Goal: Entertainment & Leisure: Consume media (video, audio)

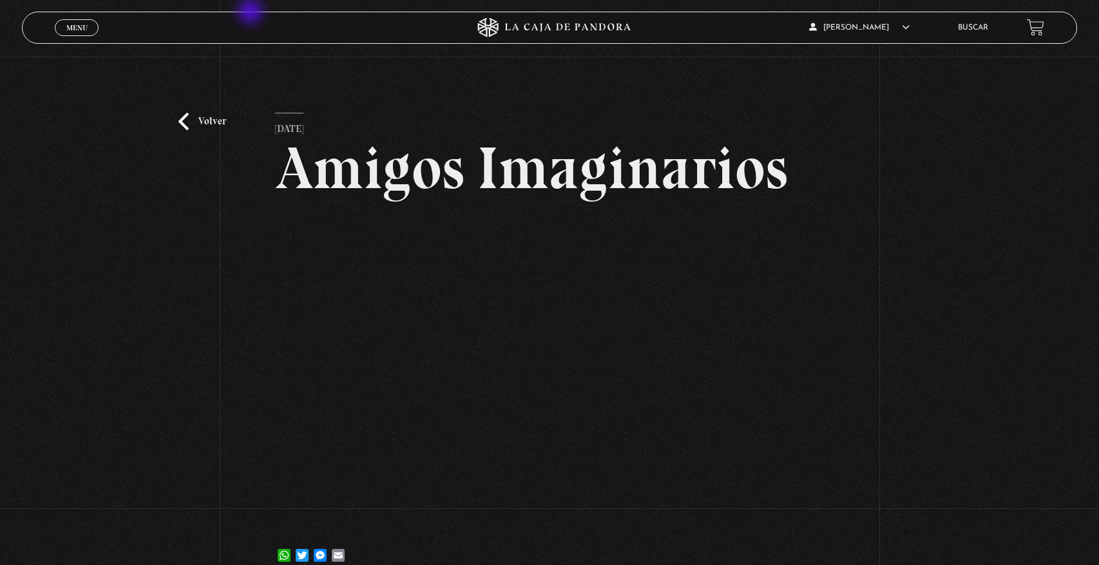
scroll to position [3, 0]
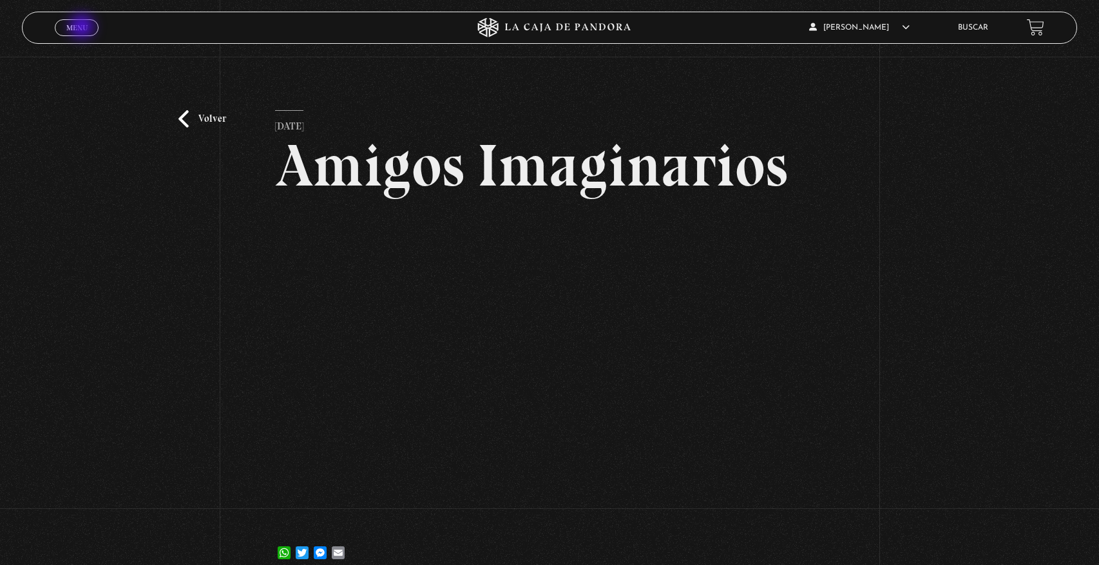
click at [83, 28] on span "Menu" at bounding box center [76, 28] width 21 height 8
click at [86, 34] on span "Cerrar" at bounding box center [77, 38] width 30 height 9
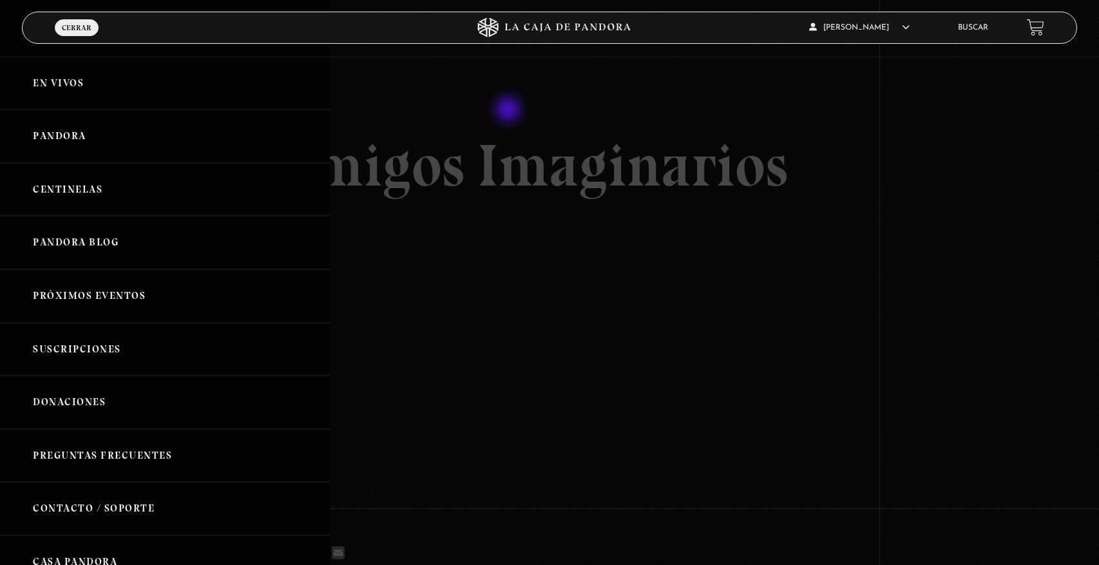
click at [509, 111] on div at bounding box center [549, 282] width 1099 height 565
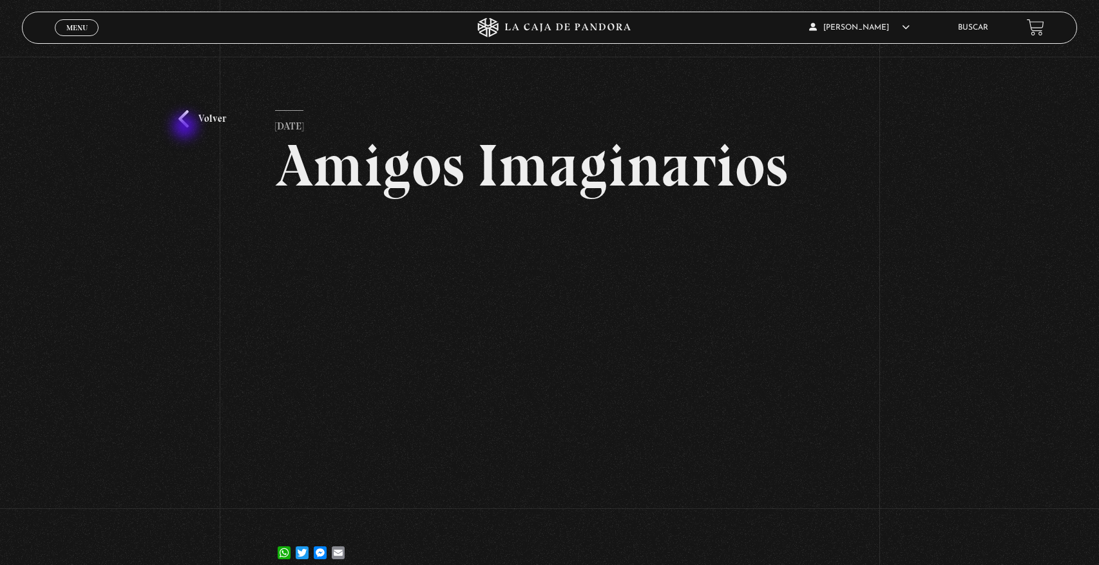
click at [186, 128] on link "Volver" at bounding box center [202, 118] width 48 height 17
click at [186, 127] on link "Volver" at bounding box center [202, 118] width 48 height 17
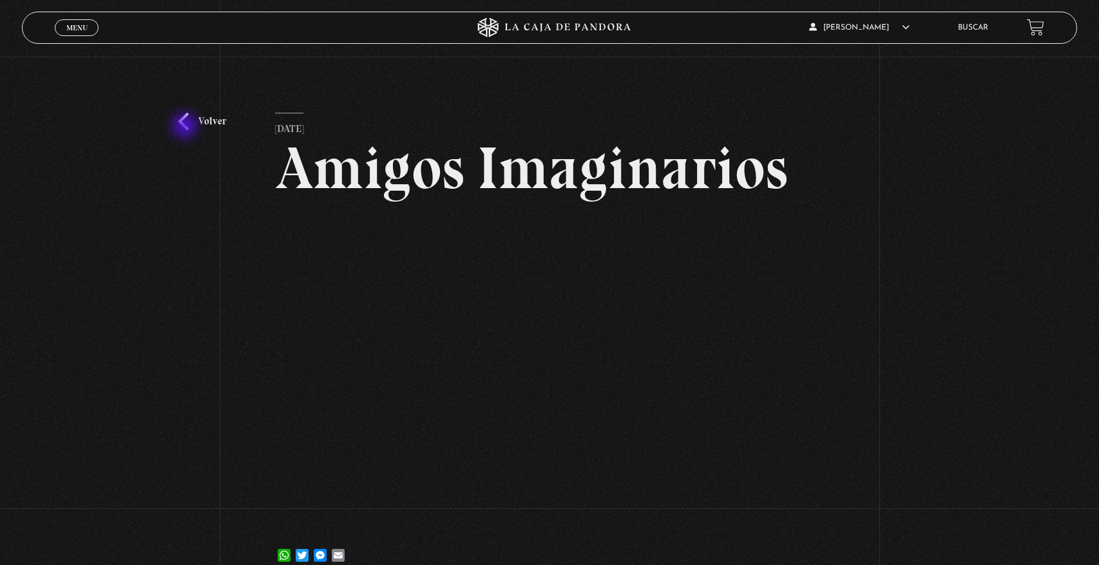
scroll to position [5, 0]
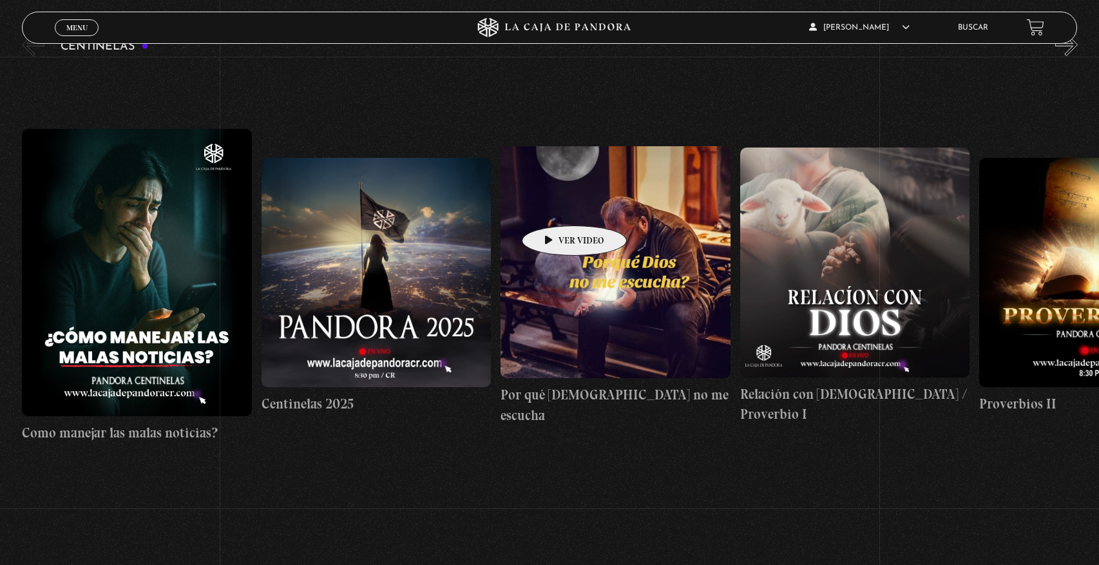
scroll to position [180, 0]
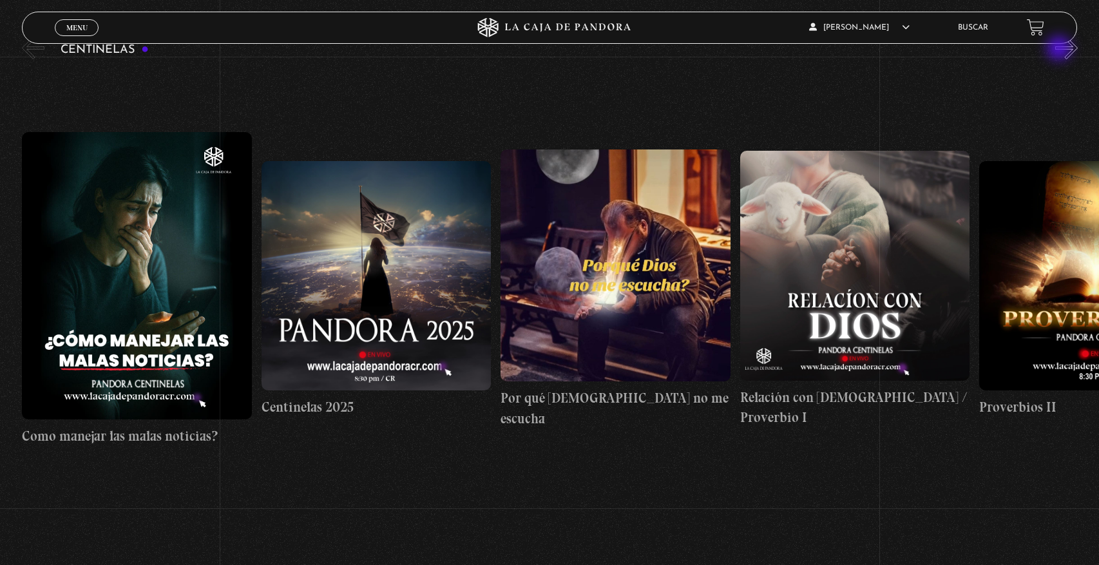
click at [1061, 49] on button "»" at bounding box center [1066, 48] width 23 height 23
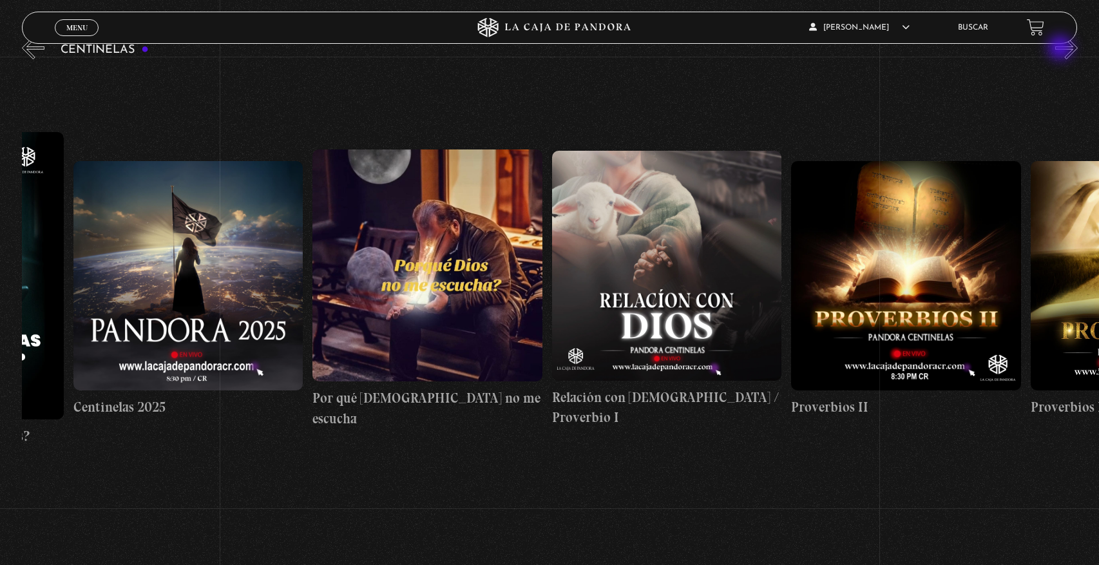
click at [1061, 49] on button "»" at bounding box center [1066, 48] width 23 height 23
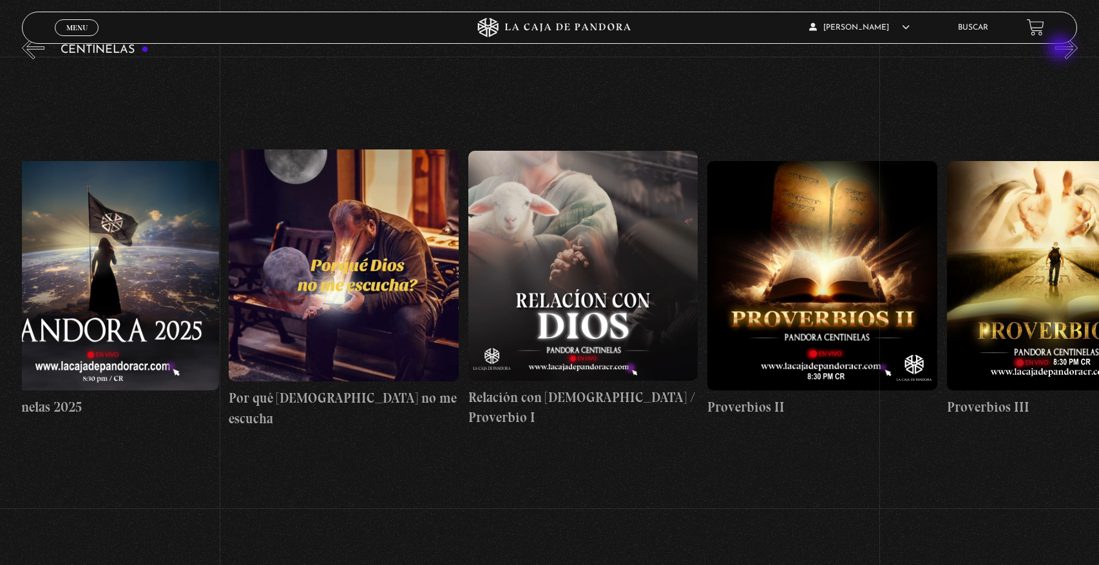
click at [1061, 49] on button "»" at bounding box center [1066, 48] width 23 height 23
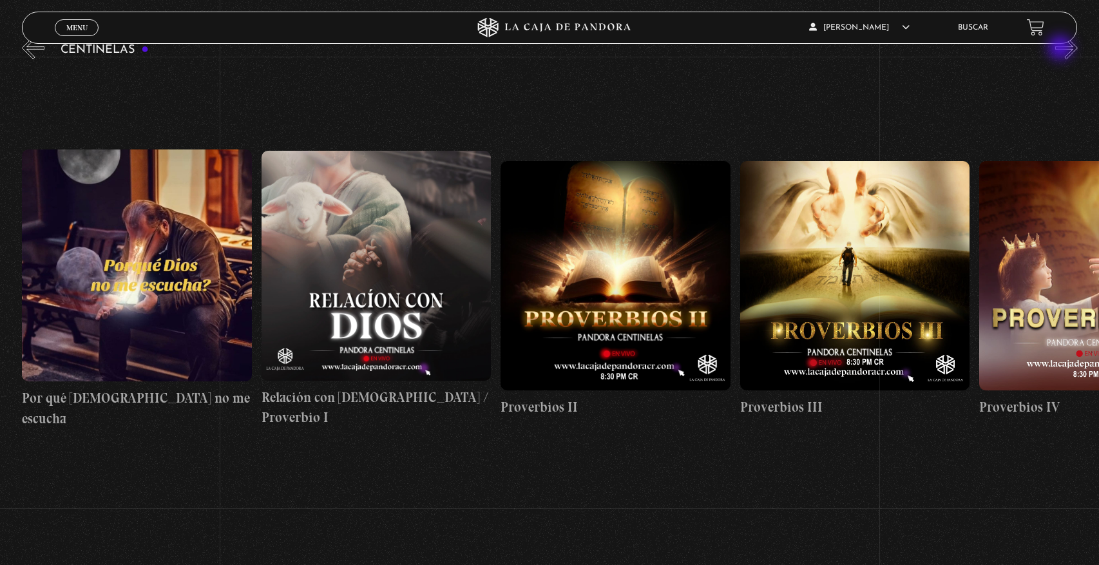
click at [1061, 49] on button "»" at bounding box center [1066, 48] width 23 height 23
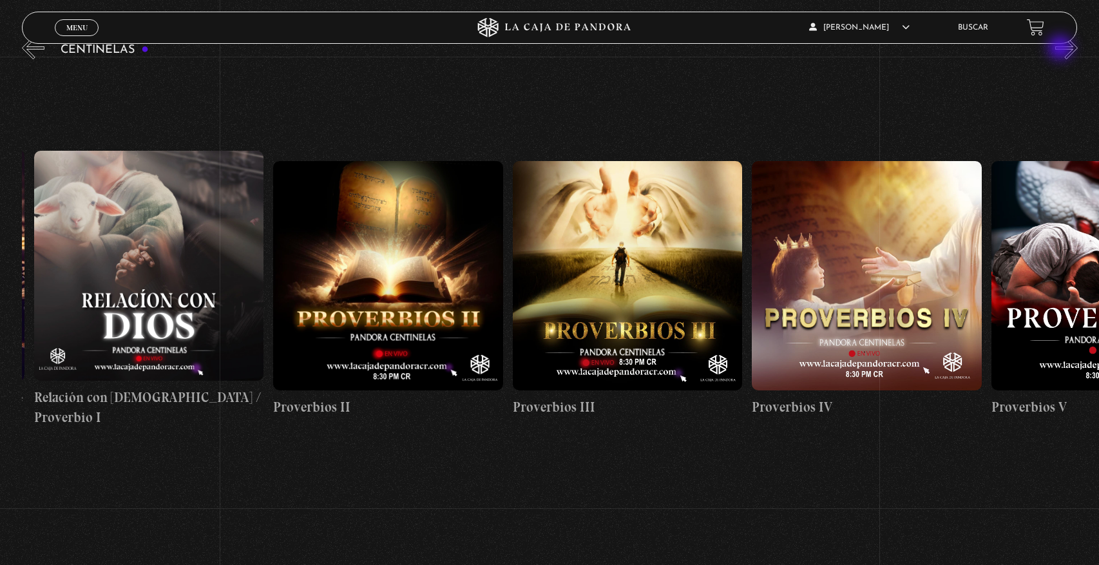
click at [1061, 49] on button "»" at bounding box center [1066, 48] width 23 height 23
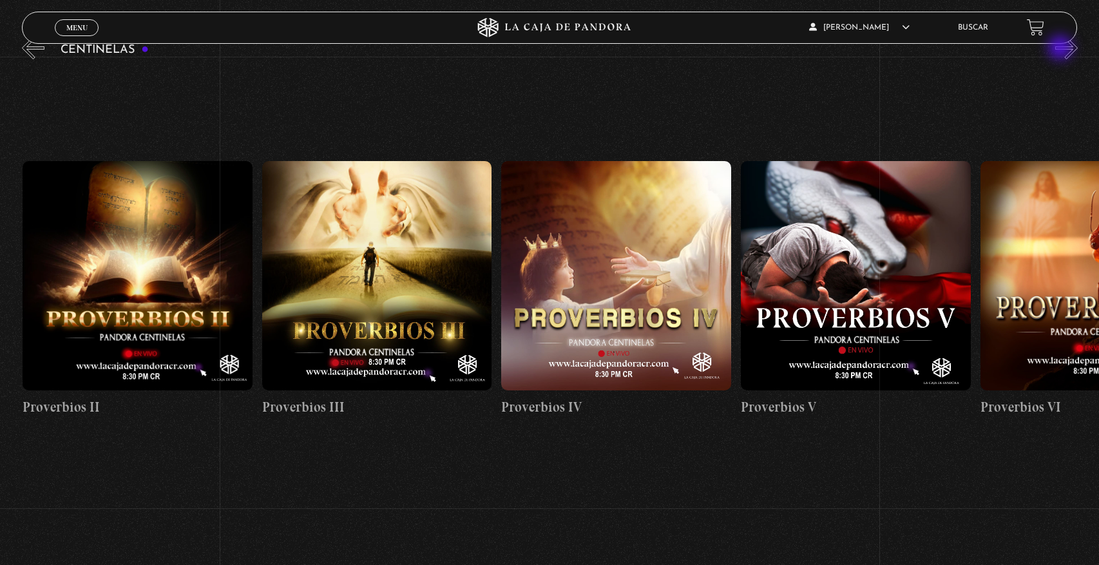
click at [1061, 49] on button "»" at bounding box center [1066, 48] width 23 height 23
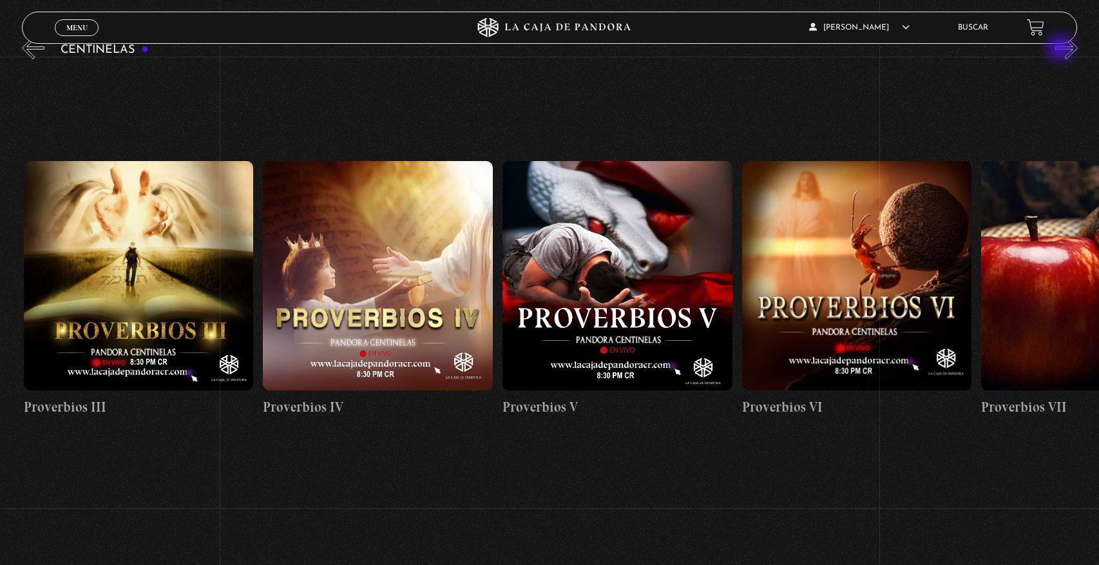
click at [1061, 49] on button "»" at bounding box center [1066, 48] width 23 height 23
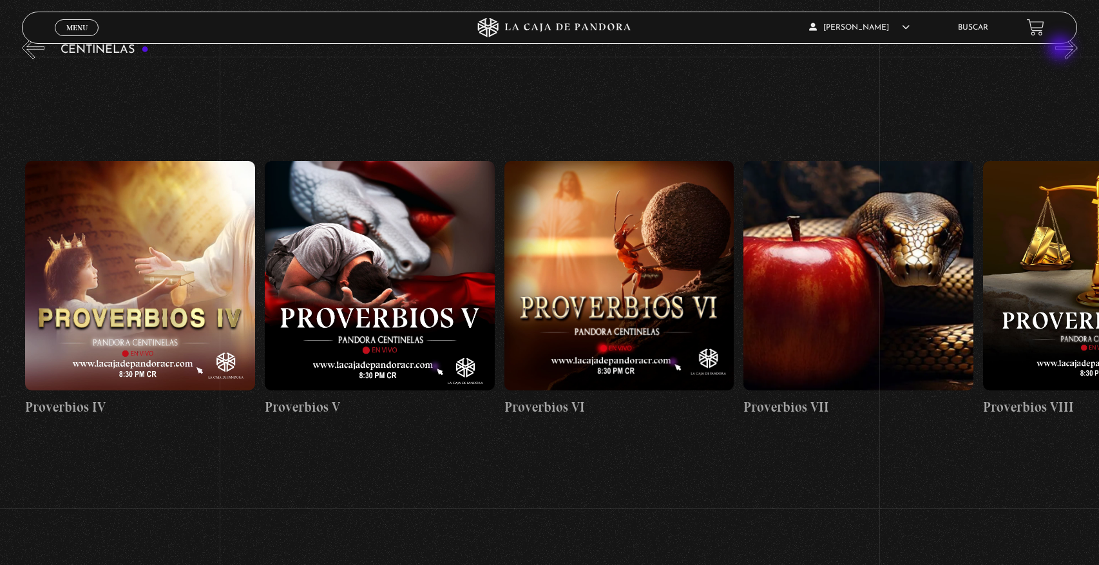
click at [1061, 49] on button "»" at bounding box center [1066, 48] width 23 height 23
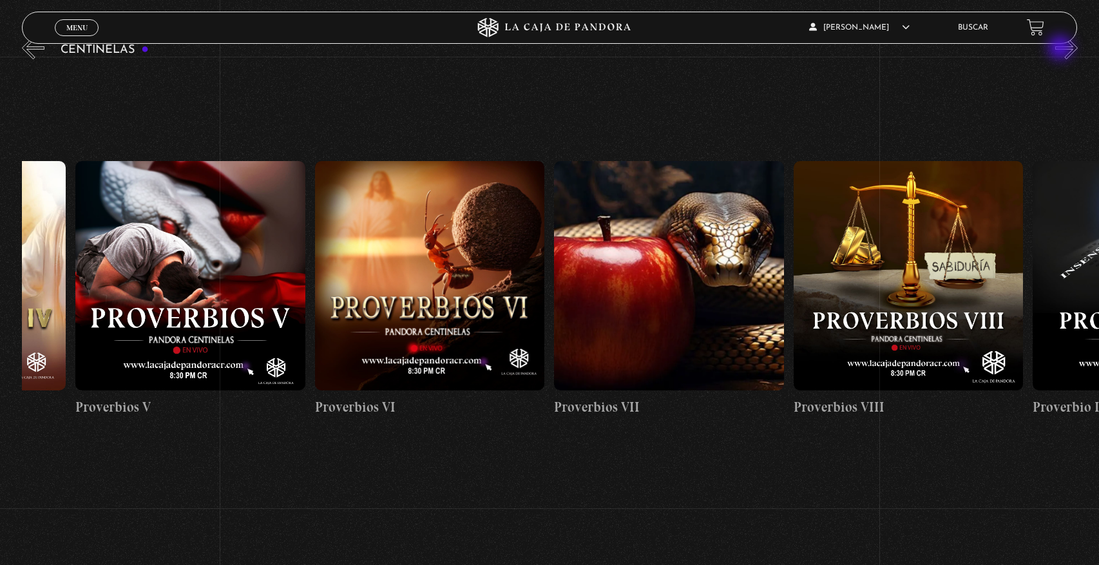
click at [1061, 49] on button "»" at bounding box center [1066, 48] width 23 height 23
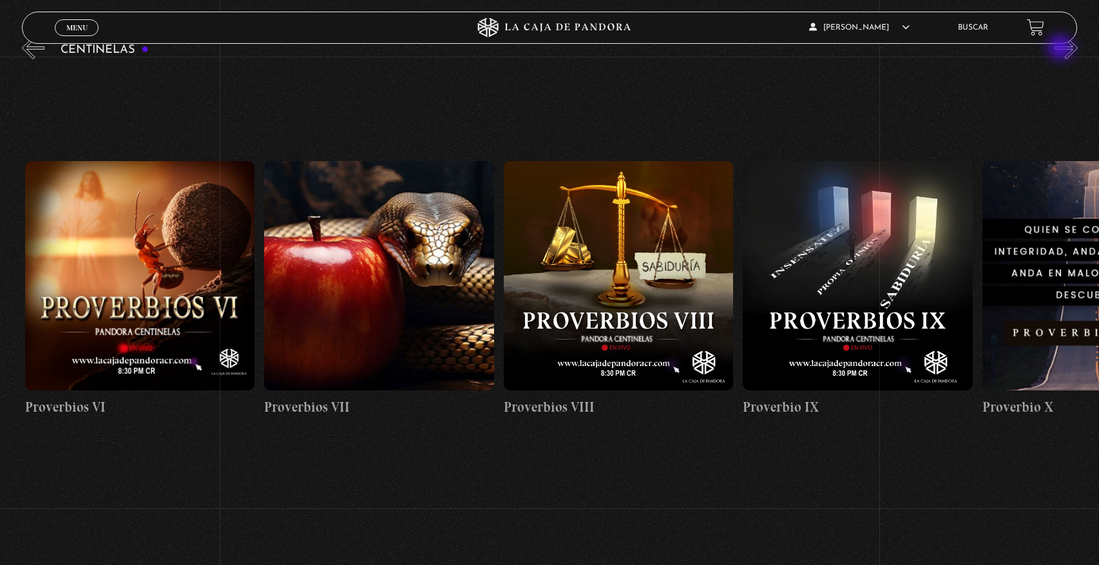
click at [1061, 49] on button "»" at bounding box center [1066, 48] width 23 height 23
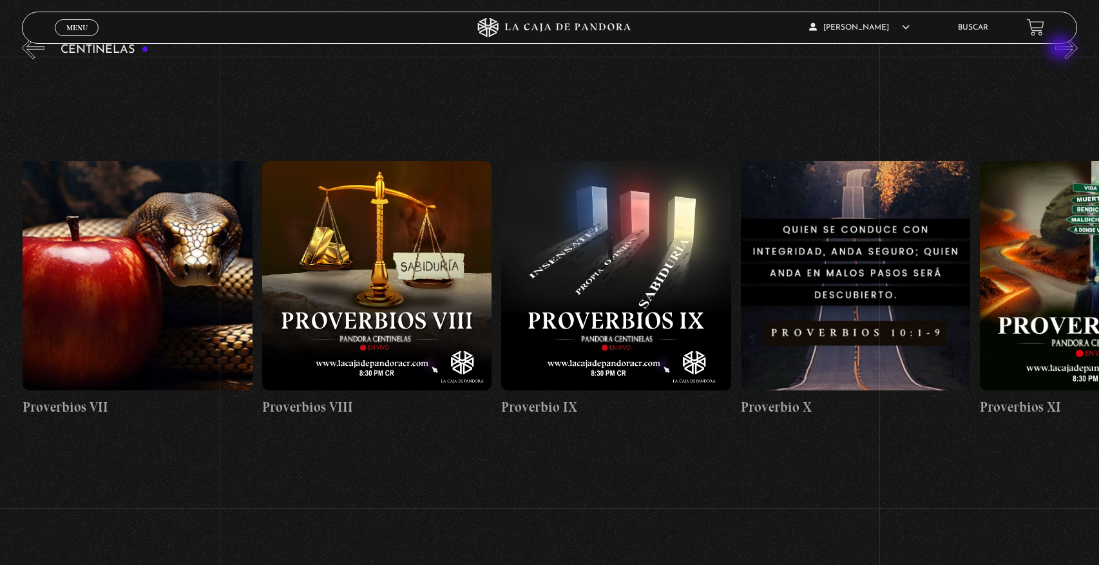
click at [1061, 49] on button "»" at bounding box center [1066, 48] width 23 height 23
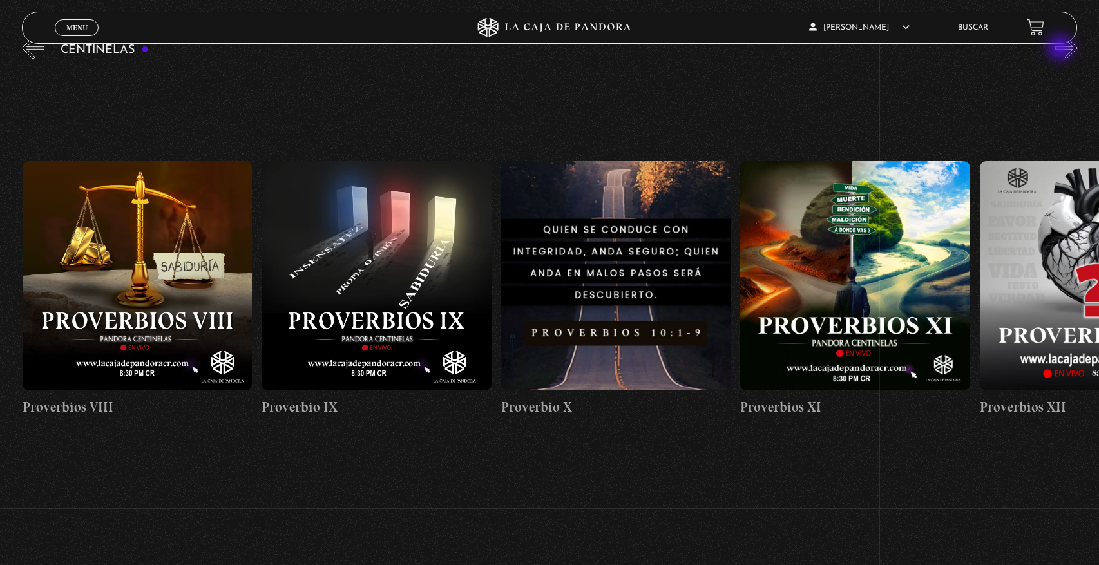
click at [1061, 49] on button "»" at bounding box center [1066, 48] width 23 height 23
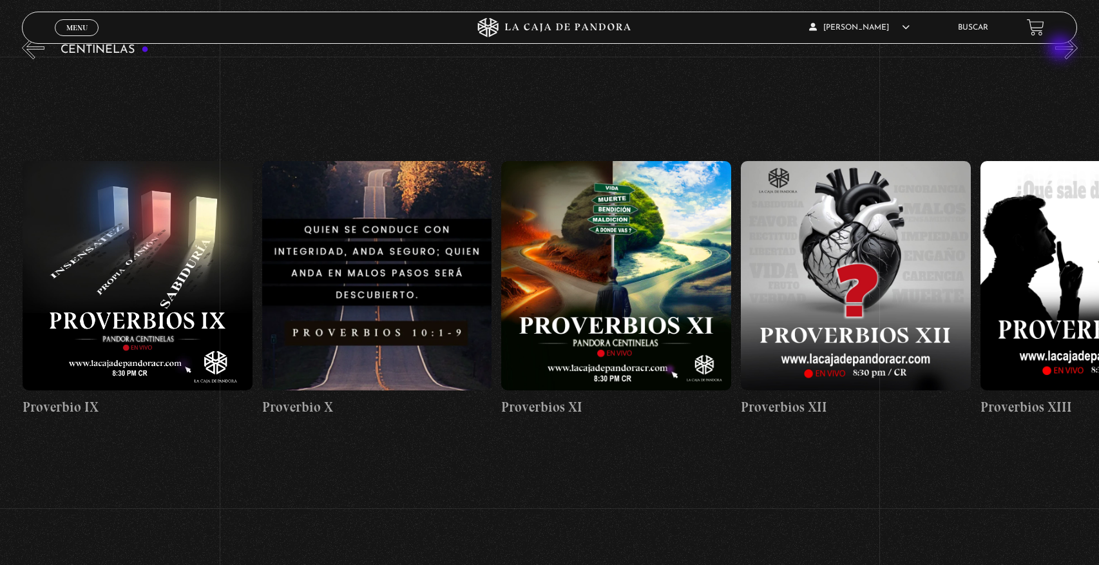
scroll to position [0, 2632]
click at [1061, 49] on button "»" at bounding box center [1066, 48] width 23 height 23
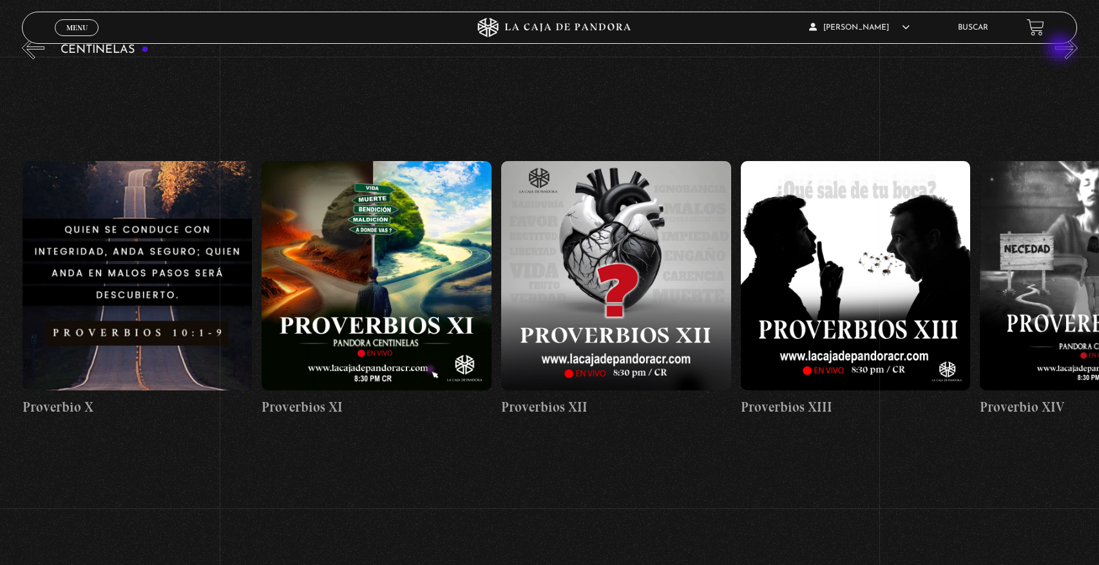
click at [1061, 49] on button "»" at bounding box center [1066, 48] width 23 height 23
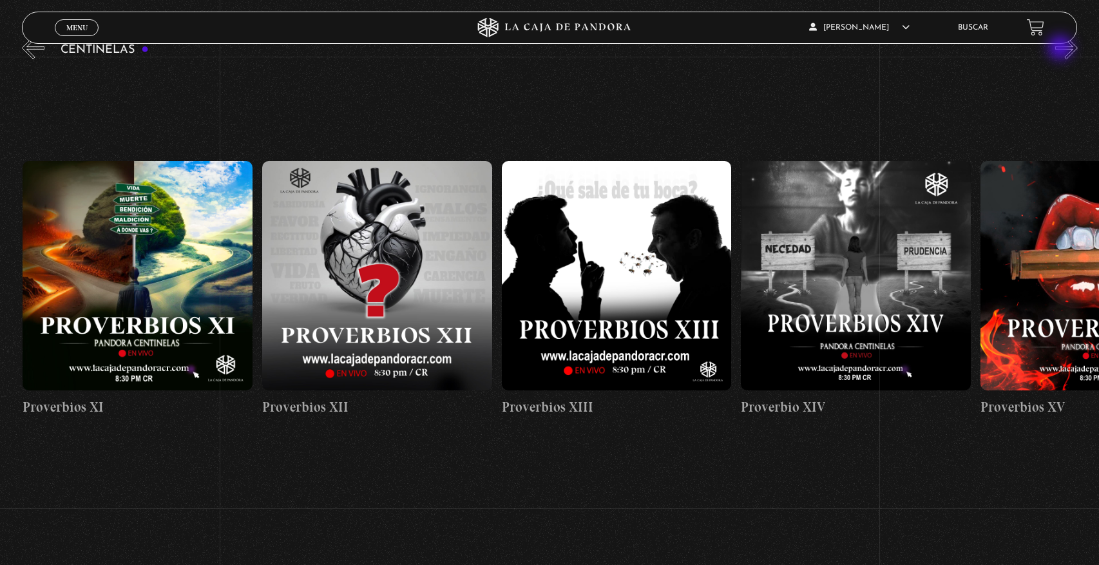
scroll to position [0, 3111]
click at [587, 249] on figure at bounding box center [616, 276] width 230 height 230
